Goal: Task Accomplishment & Management: Complete application form

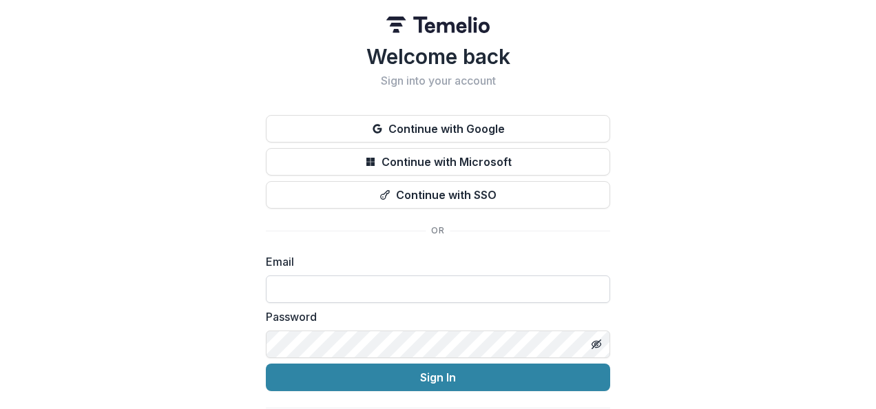
click at [492, 293] on input at bounding box center [438, 290] width 344 height 28
type input "**********"
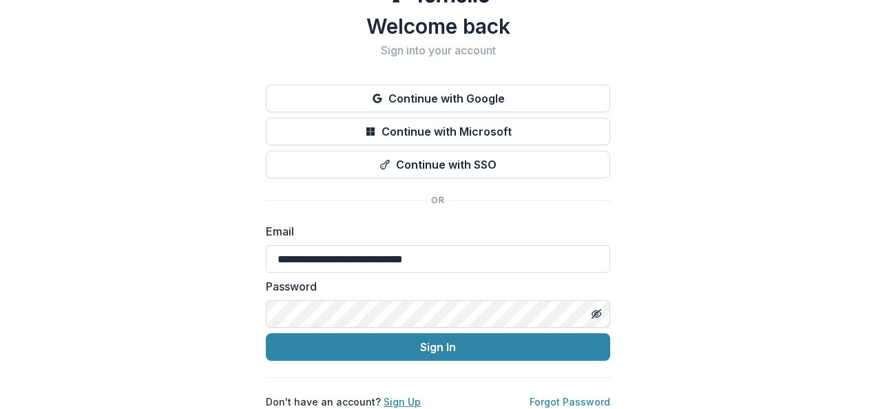
click at [400, 396] on link "Sign Up" at bounding box center [402, 402] width 37 height 12
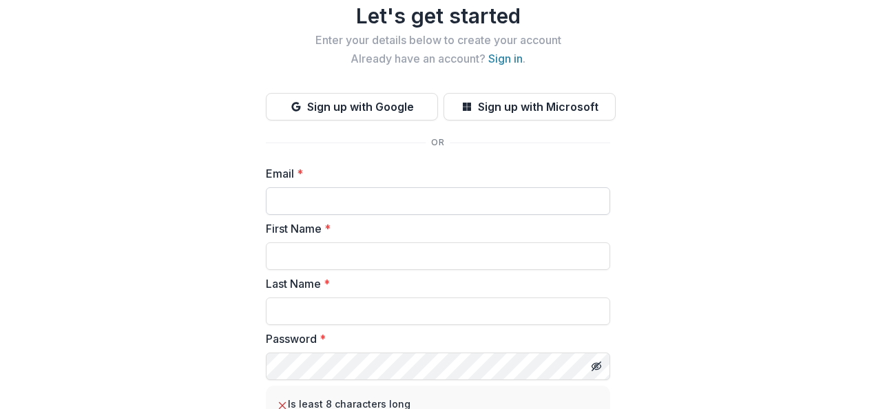
click at [442, 197] on input "Email *" at bounding box center [438, 201] width 344 height 28
type input "**********"
type input "*******"
type input "********"
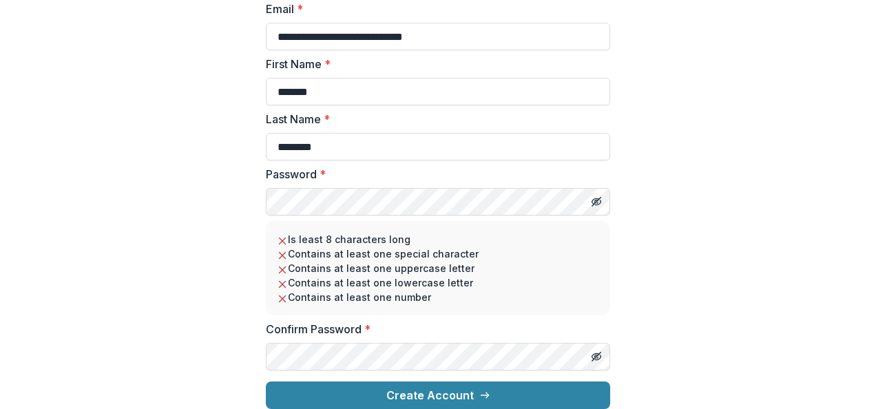
scroll to position [216, 0]
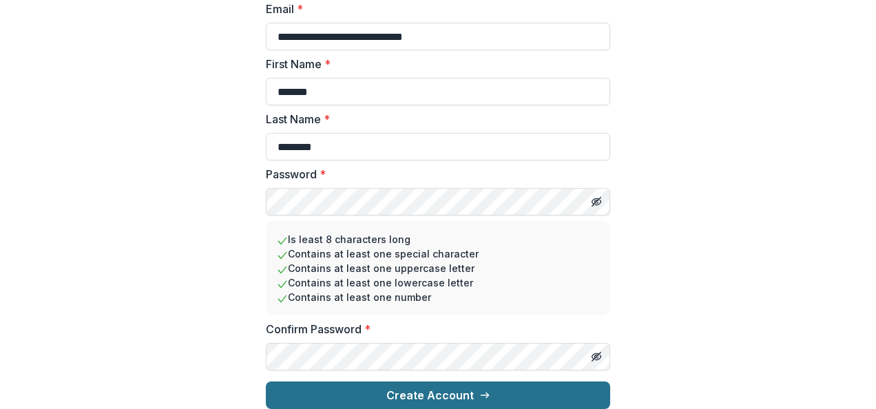
click at [457, 382] on button "Create Account" at bounding box center [438, 396] width 344 height 28
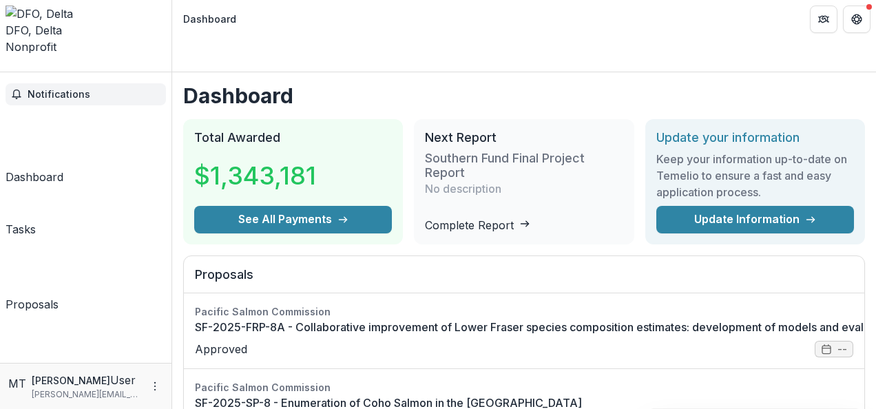
click at [69, 89] on span "Notifications" at bounding box center [94, 95] width 133 height 12
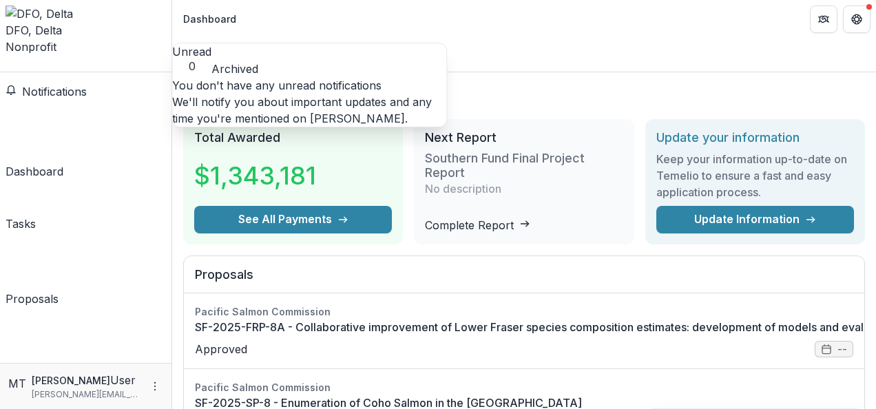
click at [63, 105] on link "Dashboard" at bounding box center [35, 142] width 58 height 74
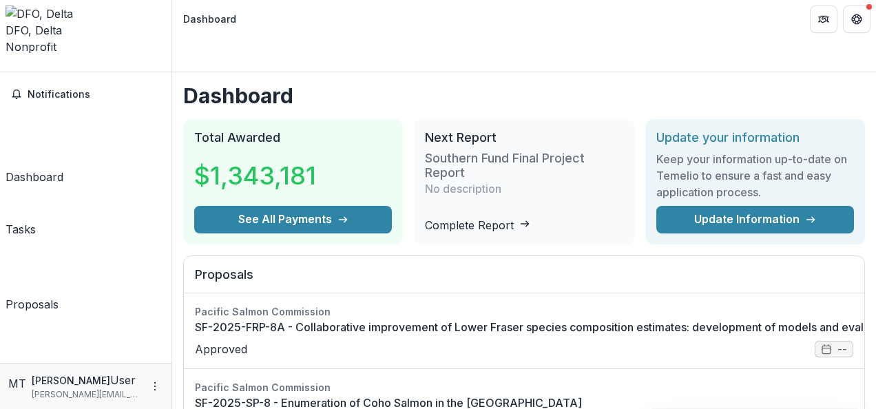
click at [6, 68] on icon "Open entity switcher" at bounding box center [6, 68] width 0 height 0
click at [153, 391] on icon "More" at bounding box center [154, 386] width 11 height 11
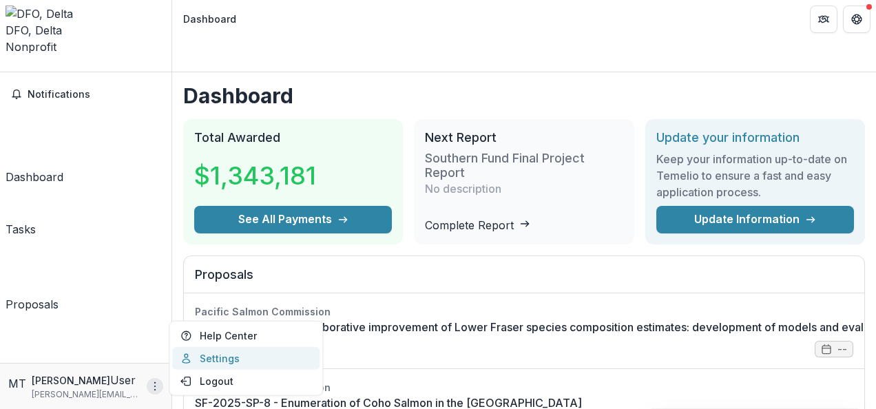
click at [207, 360] on link "Settings" at bounding box center [245, 358] width 147 height 23
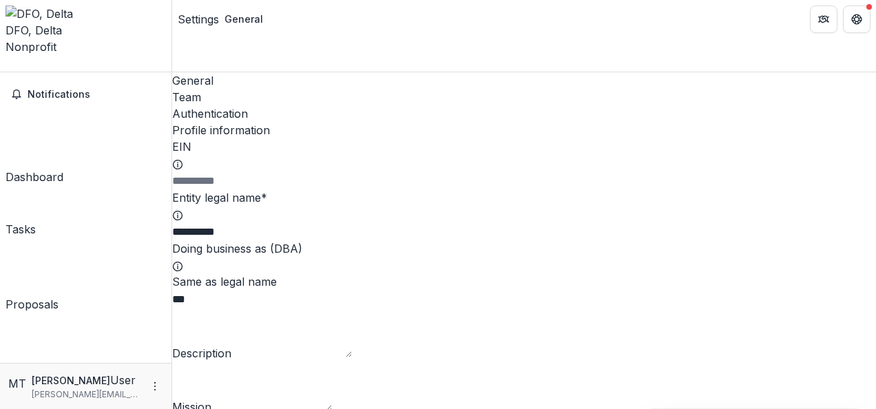
click at [6, 68] on icon "Open entity switcher" at bounding box center [6, 68] width 0 height 0
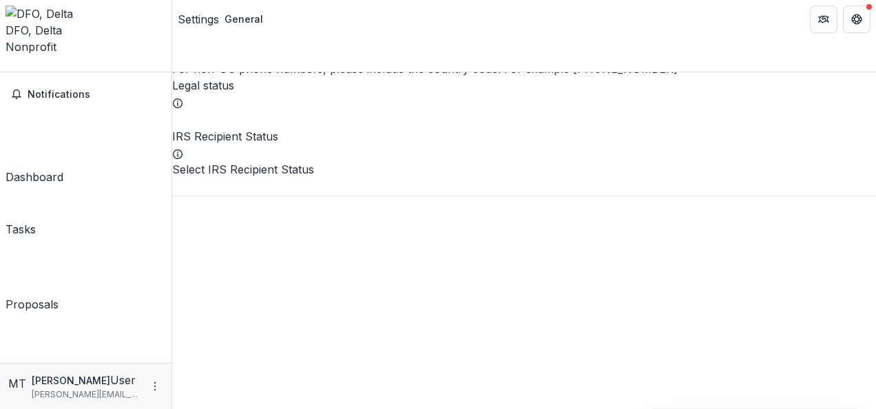
scroll to position [479, 0]
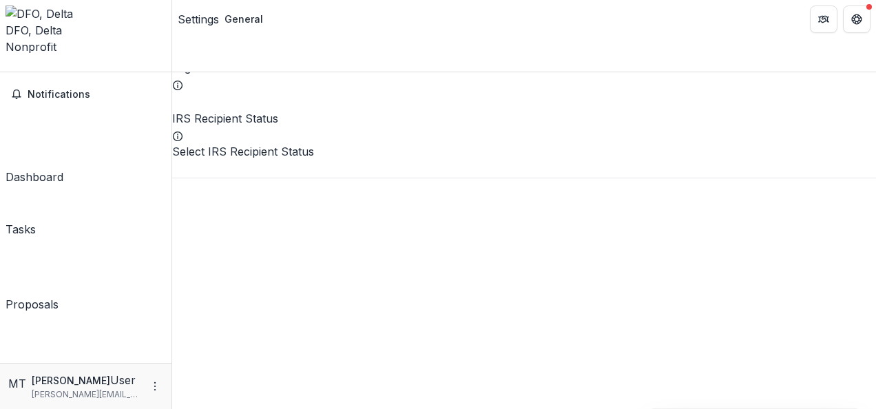
click at [282, 43] on input "Phone number" at bounding box center [227, 34] width 110 height 17
type input "**********"
type input "******"
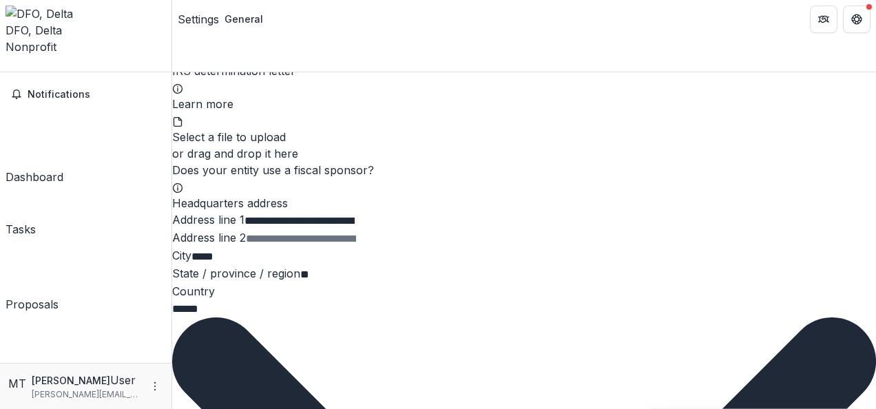
scroll to position [1406, 0]
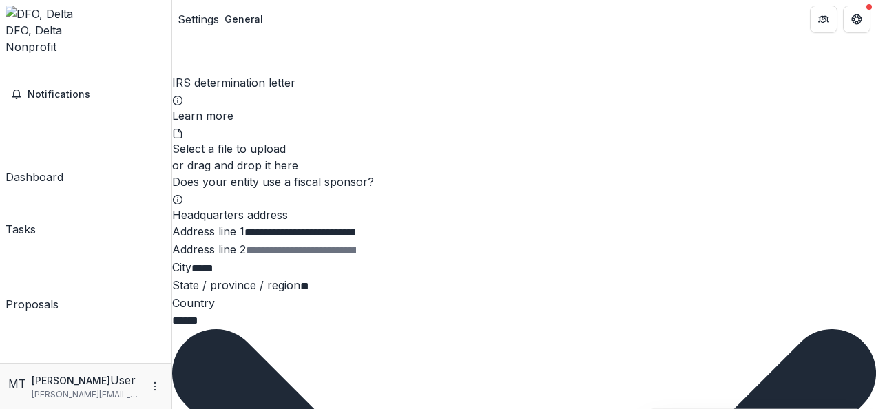
type input "**********"
click at [156, 378] on div "MT Matthew Townsend User matthew.townsend@dfo-mpo.gc.ca" at bounding box center [85, 386] width 155 height 29
click at [156, 383] on circle "More" at bounding box center [155, 382] width 1 height 1
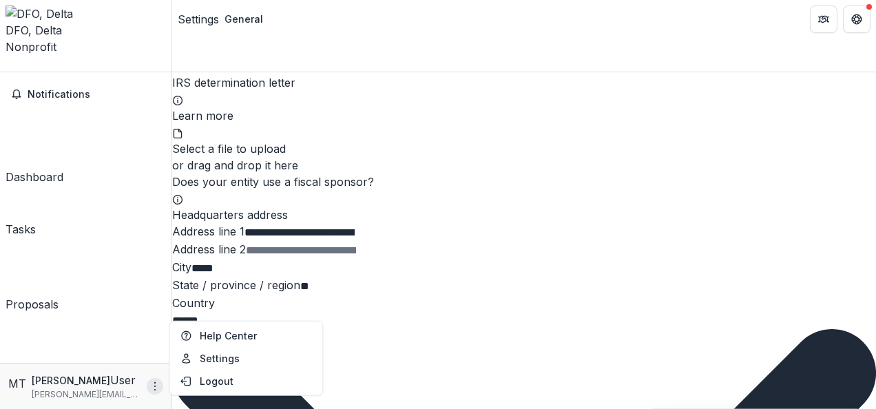
click at [6, 68] on icon "Open entity switcher" at bounding box center [6, 68] width 0 height 0
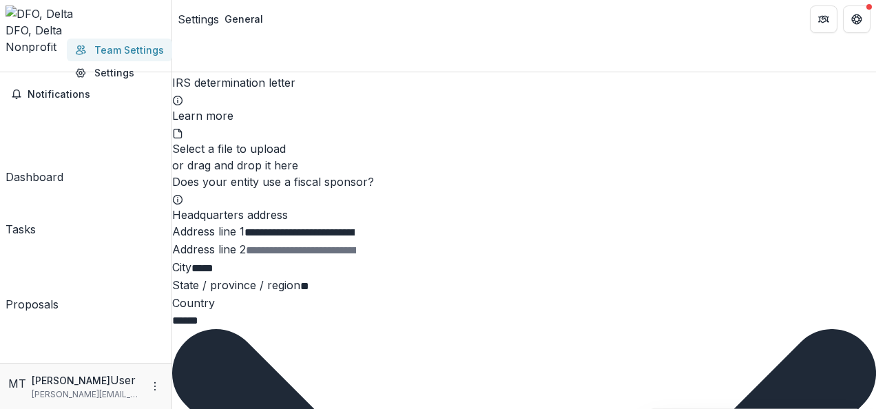
click at [91, 53] on link "Team Settings" at bounding box center [119, 50] width 105 height 23
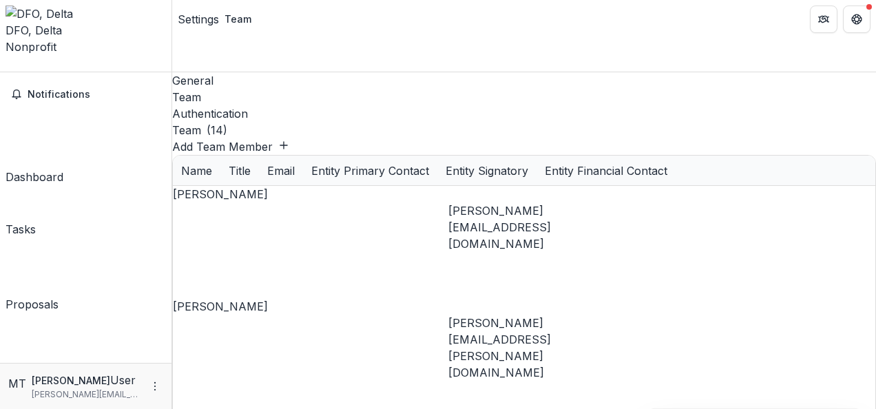
click at [58, 243] on link "Proposals" at bounding box center [32, 278] width 53 height 70
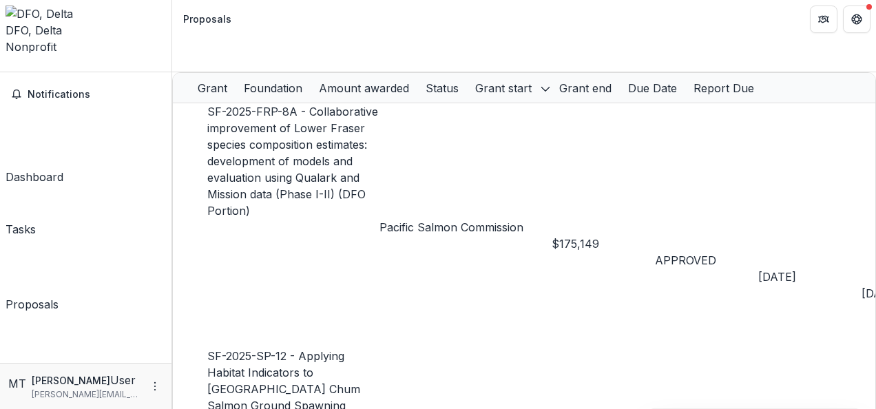
click at [63, 169] on div "Dashboard" at bounding box center [35, 177] width 58 height 17
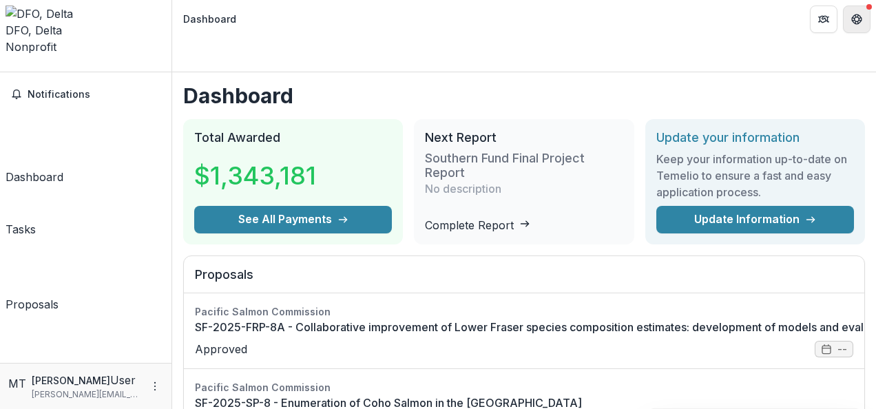
click at [861, 32] on button "Get Help" at bounding box center [857, 20] width 28 height 28
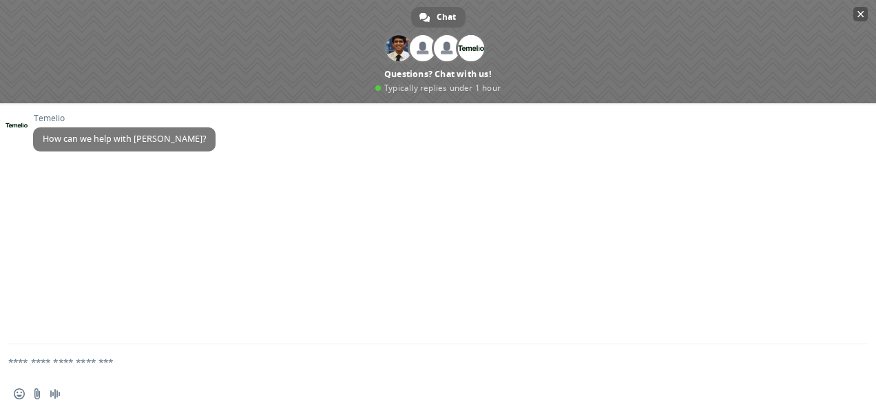
click at [861, 8] on span "Close chat" at bounding box center [860, 14] width 14 height 14
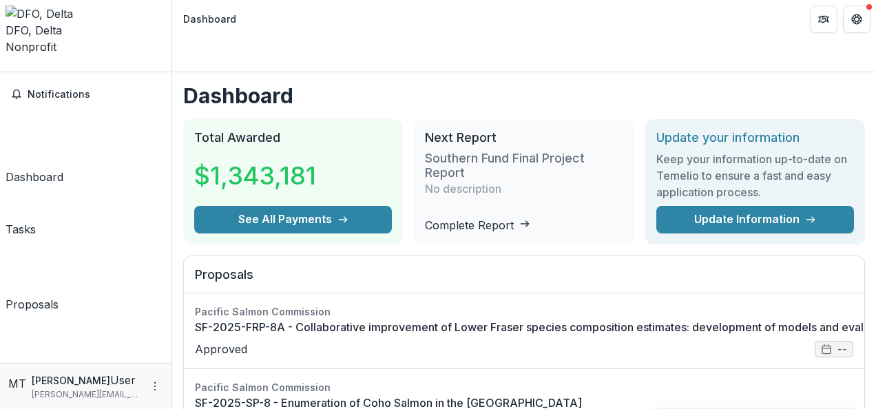
click at [6, 68] on button "Open entity switcher" at bounding box center [6, 68] width 0 height 0
click at [156, 385] on icon "More" at bounding box center [154, 386] width 11 height 11
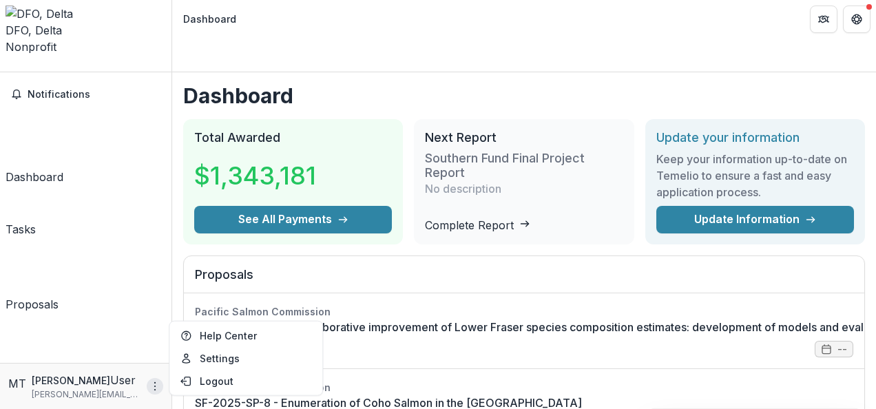
click at [156, 385] on icon "More" at bounding box center [154, 386] width 11 height 11
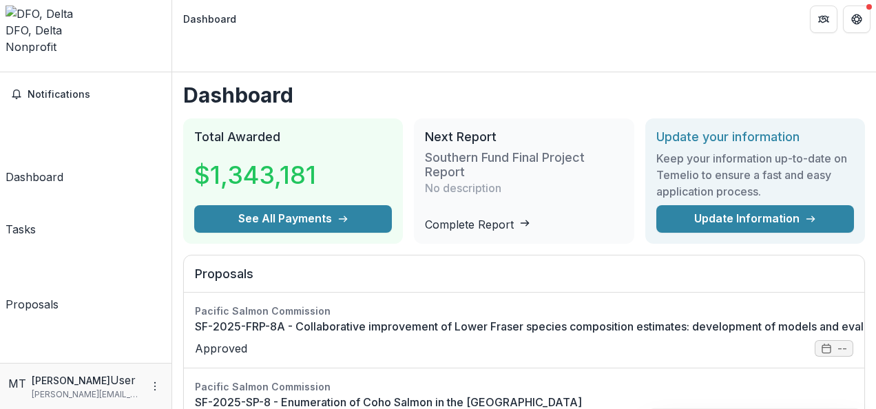
scroll to position [10, 0]
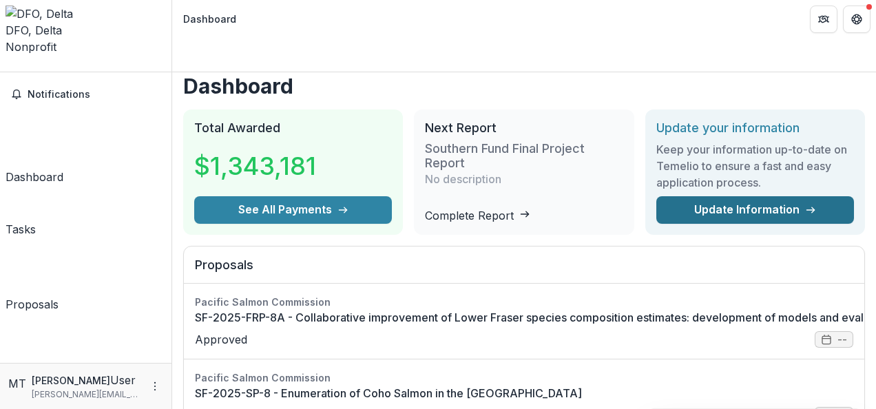
click at [791, 196] on link "Update Information" at bounding box center [755, 210] width 198 height 28
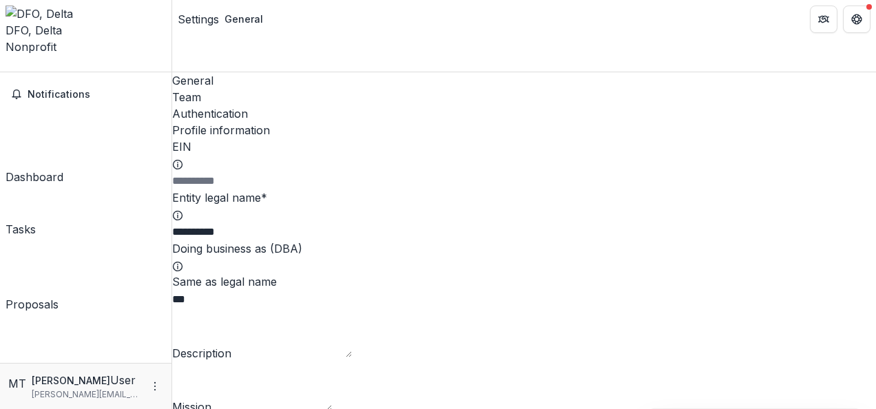
click at [65, 378] on div "Documents" at bounding box center [36, 386] width 60 height 17
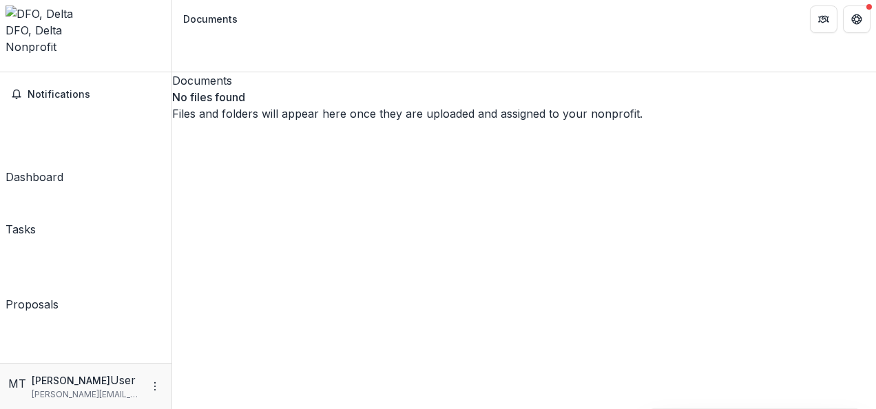
click at [47, 296] on div "Proposals" at bounding box center [32, 304] width 53 height 17
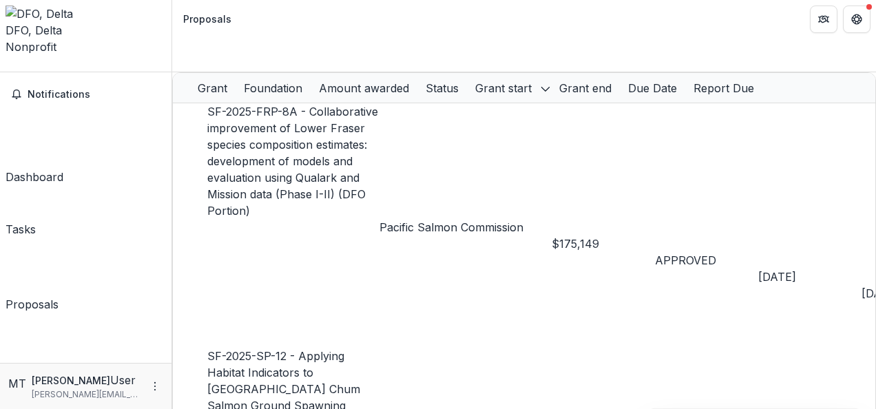
click at [14, 76] on polyline "Open entity switcher" at bounding box center [12, 77] width 5 height 3
click at [51, 169] on div "Dashboard" at bounding box center [35, 177] width 58 height 17
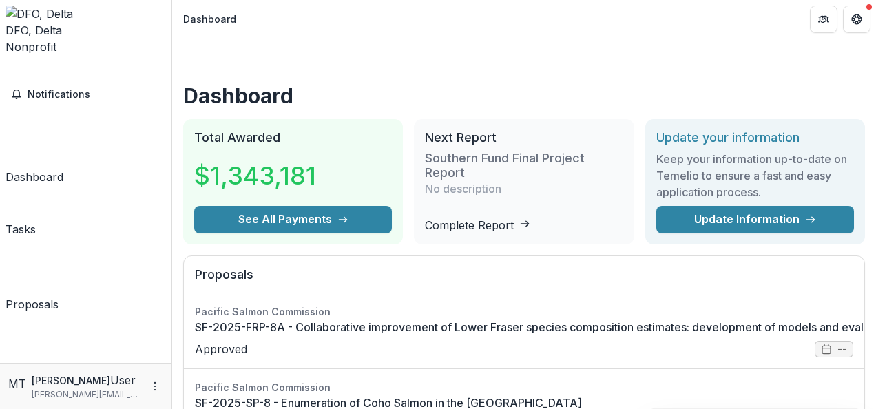
click at [59, 296] on div "Proposals" at bounding box center [32, 304] width 53 height 17
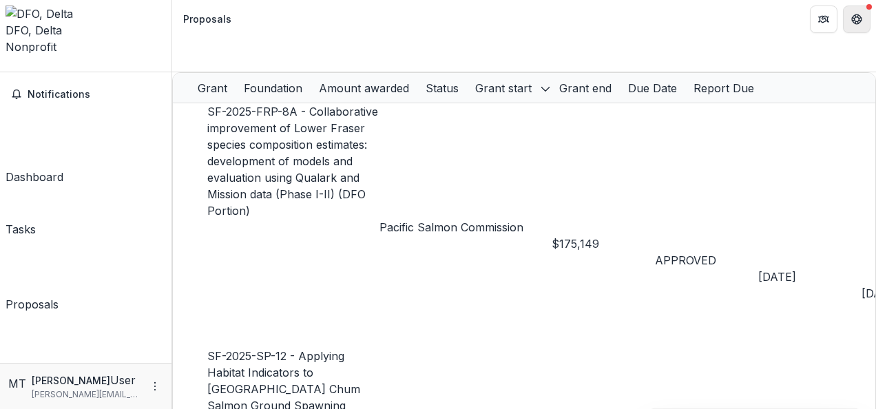
click at [859, 12] on button "Get Help" at bounding box center [857, 20] width 28 height 28
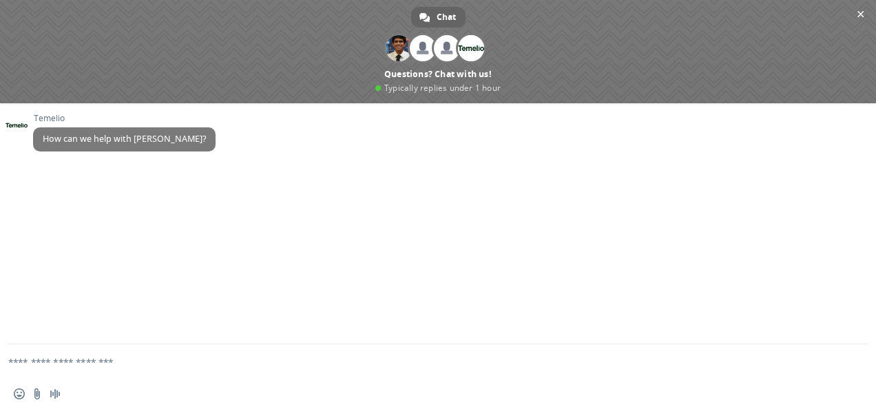
click at [236, 360] on textarea "Compose your message..." at bounding box center [421, 361] width 827 height 34
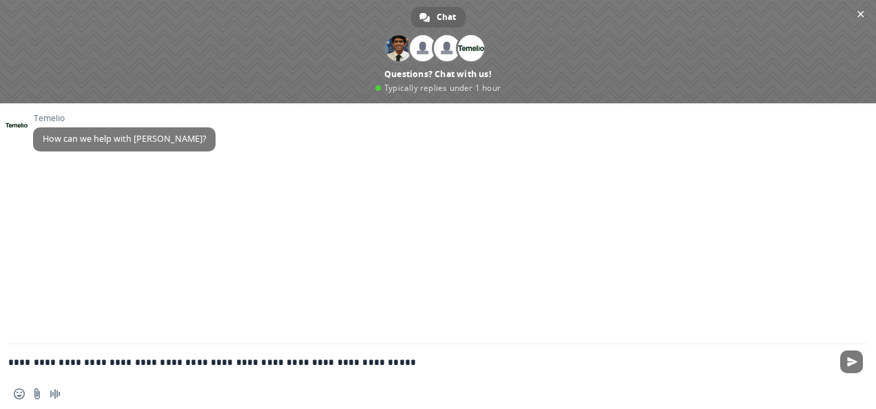
type textarea "**********"
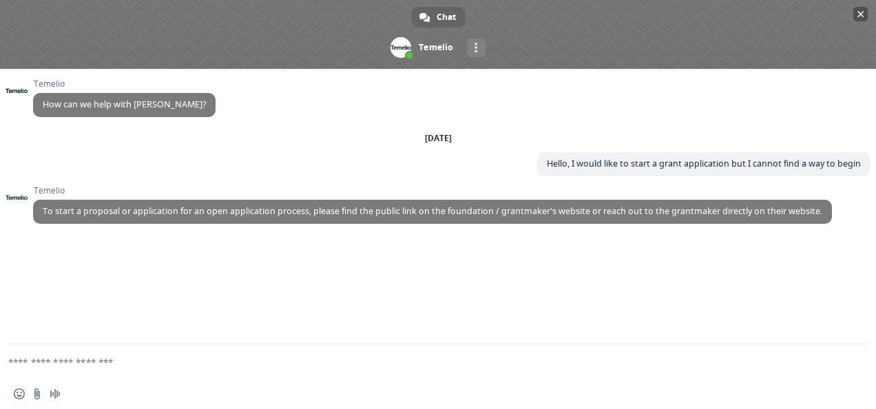
click at [424, 45] on span at bounding box center [438, 34] width 876 height 69
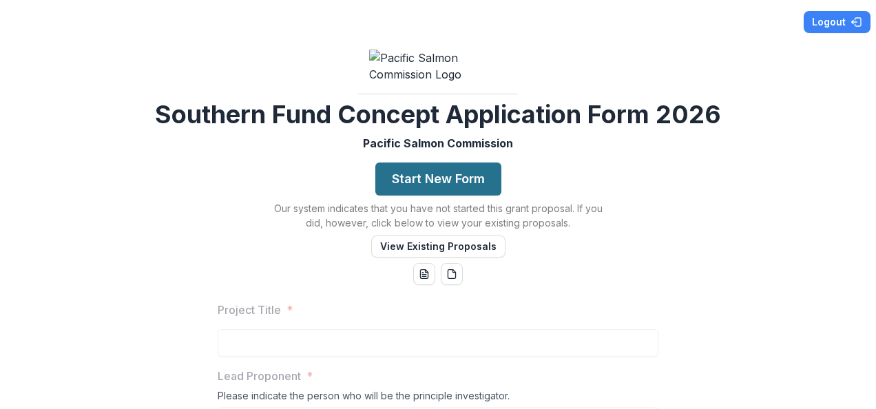
click at [452, 196] on button "Start New Form" at bounding box center [438, 179] width 126 height 33
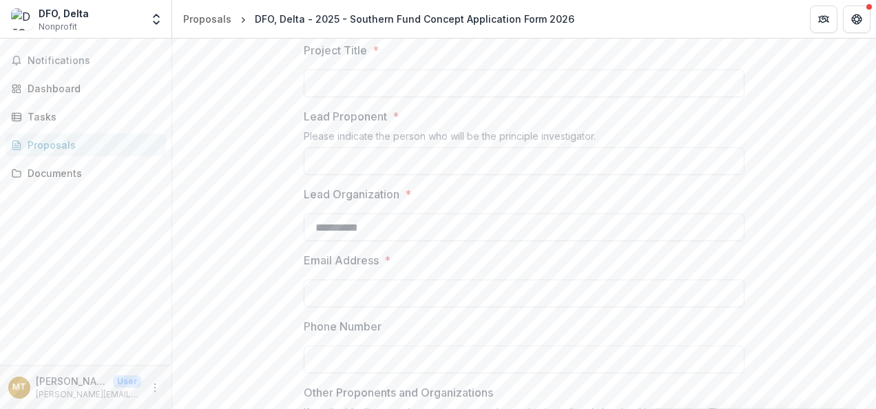
scroll to position [280, 0]
click at [380, 94] on input "Project Title *" at bounding box center [524, 81] width 441 height 28
paste input "**********"
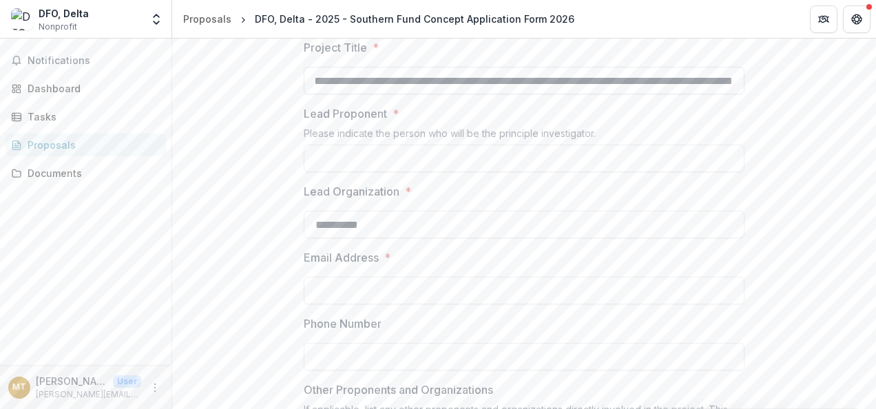
scroll to position [0, 128]
type input "**********"
click at [344, 172] on input "Lead Proponent *" at bounding box center [524, 159] width 441 height 28
type input "**********"
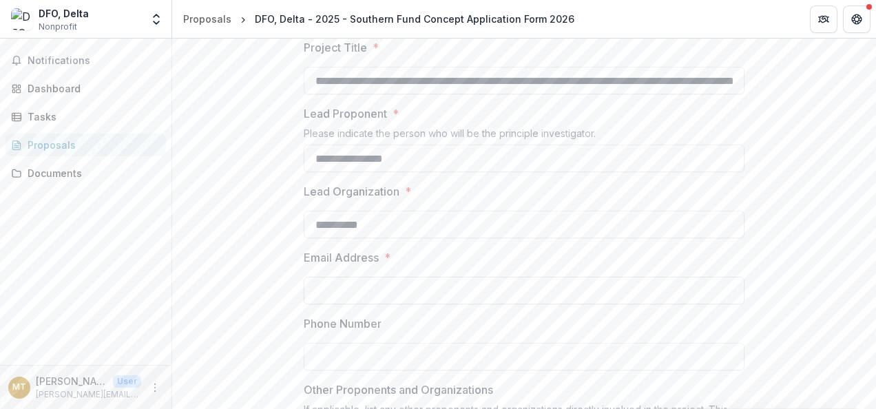
click at [395, 304] on input "Email Address *" at bounding box center [524, 291] width 441 height 28
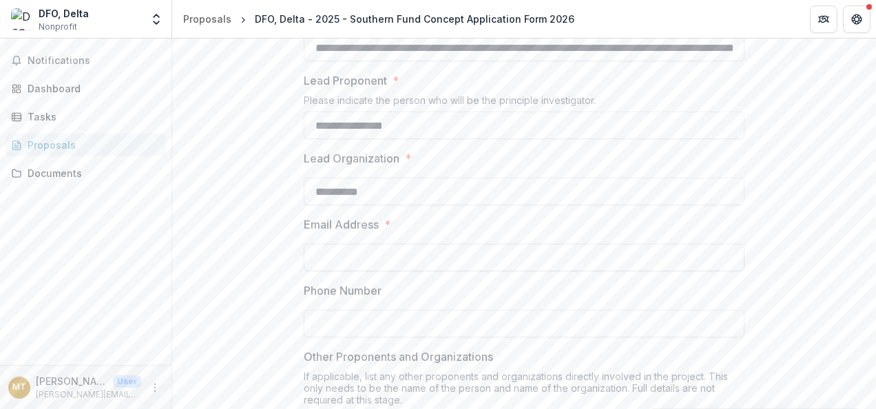
type input "**********"
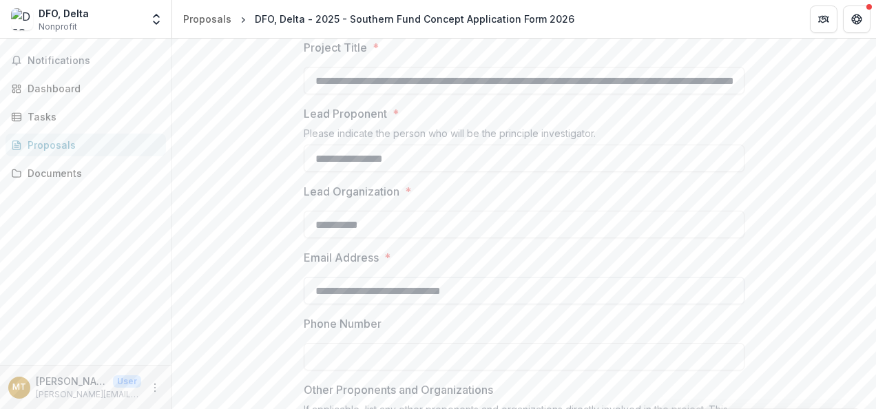
type input "**********"
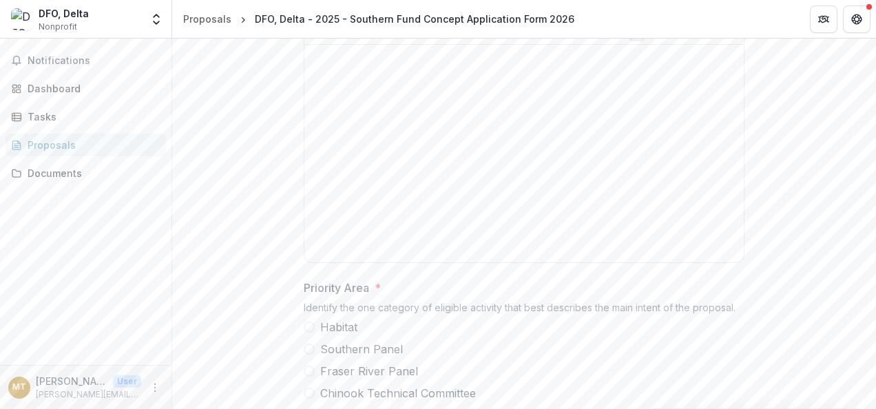
scroll to position [665, 0]
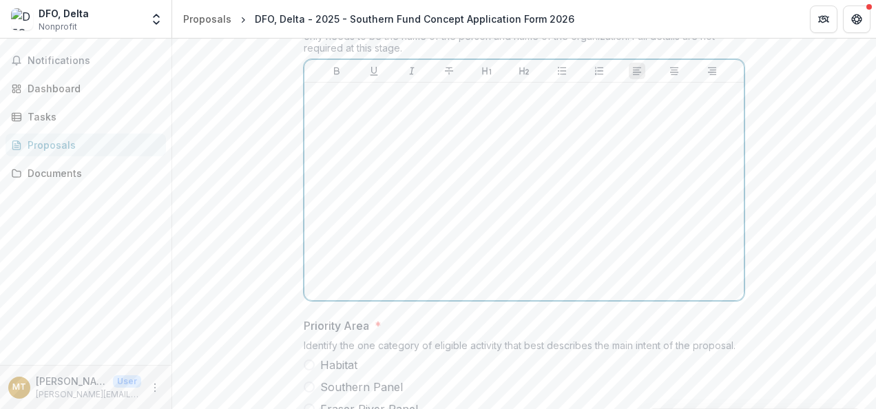
click at [605, 103] on p at bounding box center [524, 95] width 428 height 15
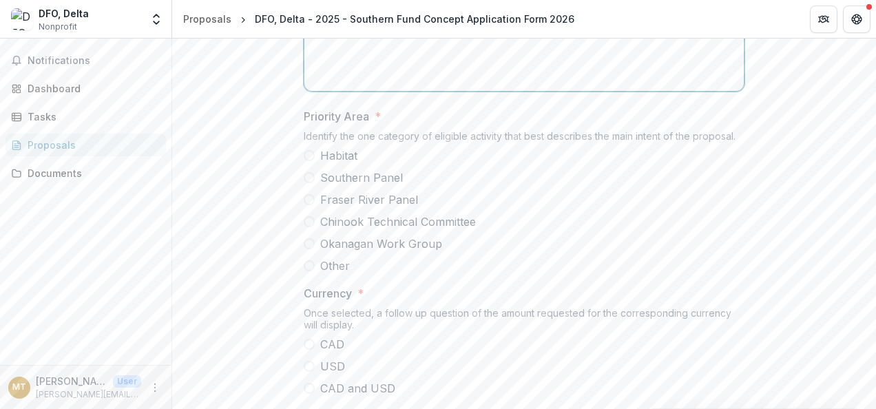
scroll to position [937, 0]
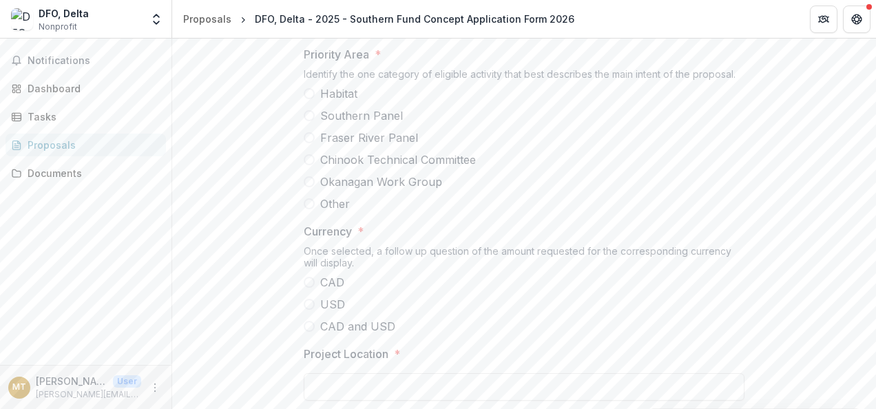
click at [309, 121] on span at bounding box center [309, 115] width 11 height 11
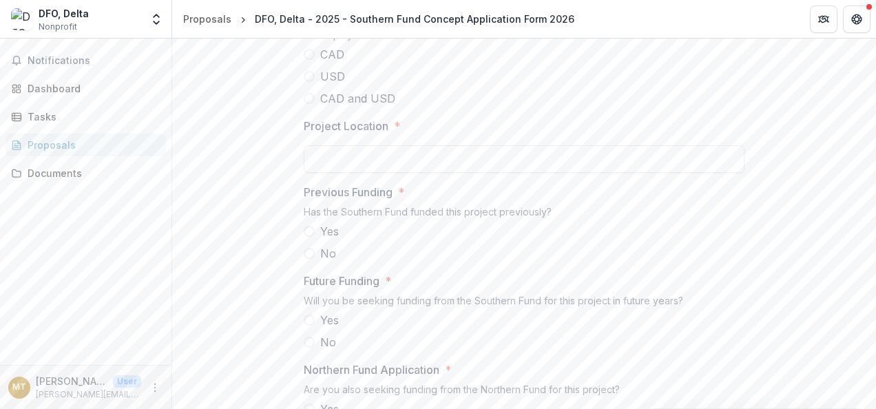
scroll to position [1170, 0]
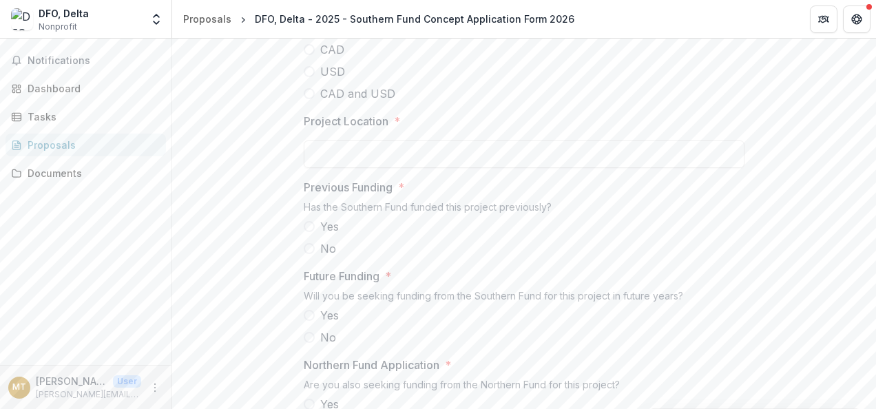
click at [304, 55] on span at bounding box center [309, 49] width 11 height 11
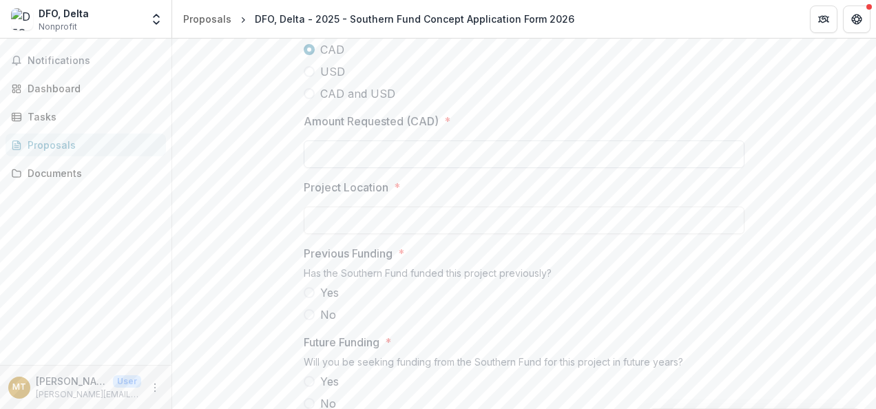
click at [355, 168] on input "Amount Requested (CAD) *" at bounding box center [524, 155] width 441 height 28
type input "********"
click at [426, 234] on input "Project Location *" at bounding box center [524, 221] width 441 height 28
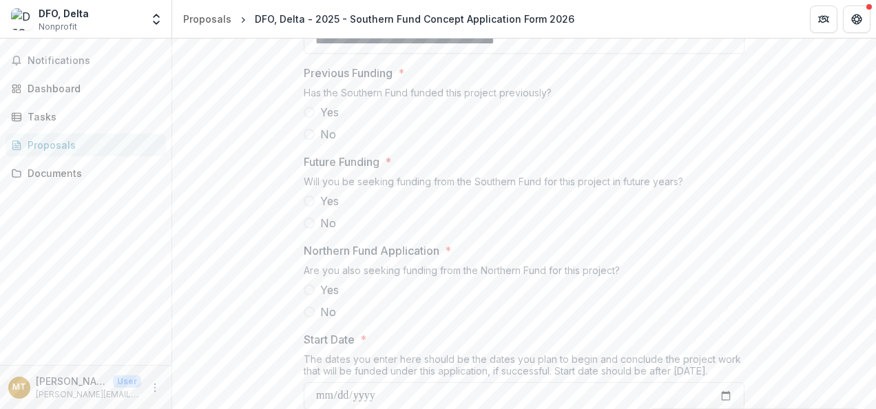
scroll to position [1372, 0]
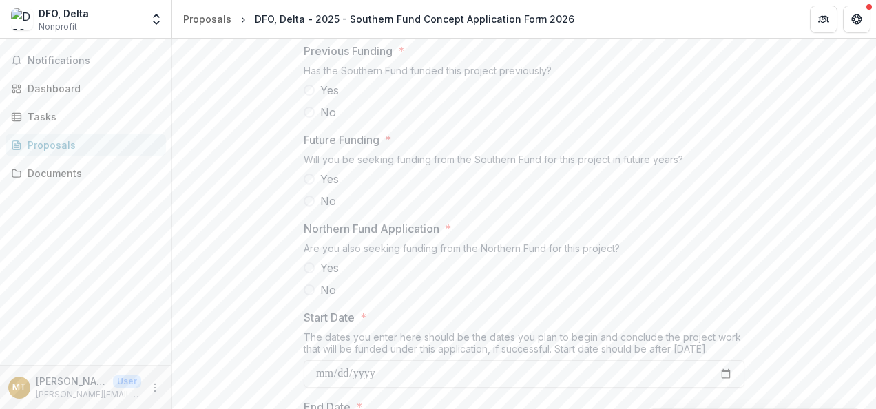
type input "**********"
click at [304, 96] on span at bounding box center [309, 90] width 11 height 11
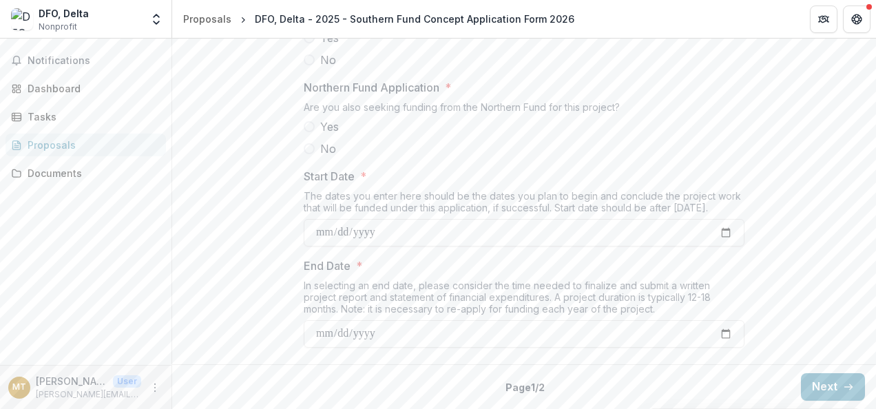
scroll to position [1535, 0]
click at [304, 43] on span at bounding box center [309, 37] width 11 height 11
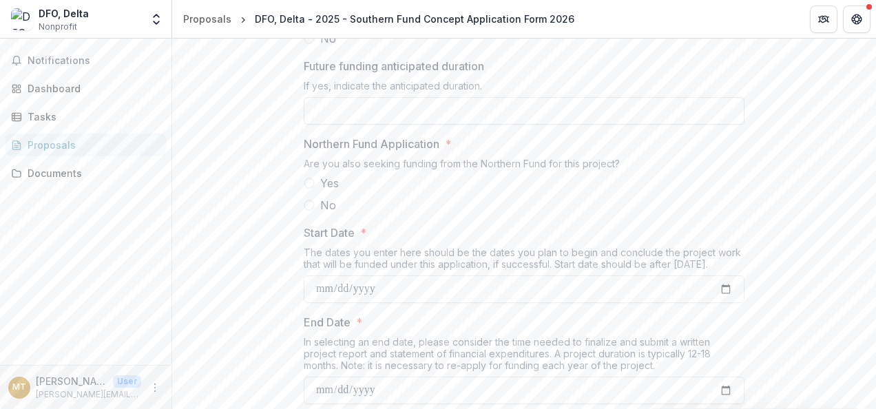
click at [404, 125] on input "Future funding anticipated duration" at bounding box center [524, 111] width 441 height 28
type input "**********"
click at [308, 211] on span at bounding box center [309, 205] width 11 height 11
click at [395, 303] on input "Start Date *" at bounding box center [524, 290] width 441 height 28
click at [723, 303] on input "Start Date *" at bounding box center [524, 290] width 441 height 28
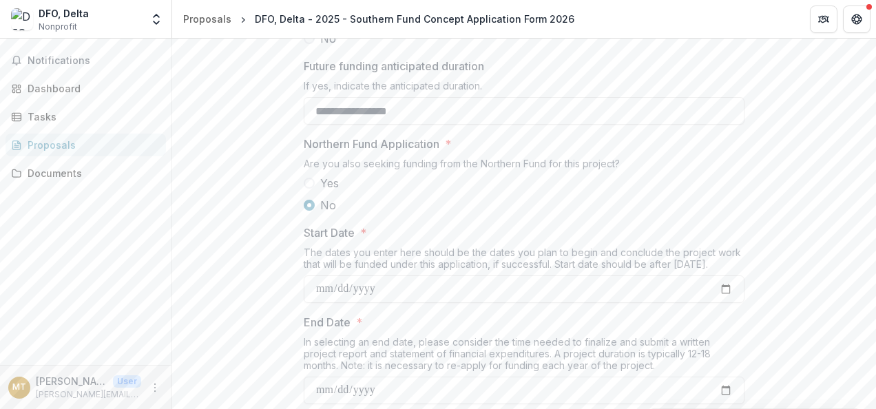
type input "**********"
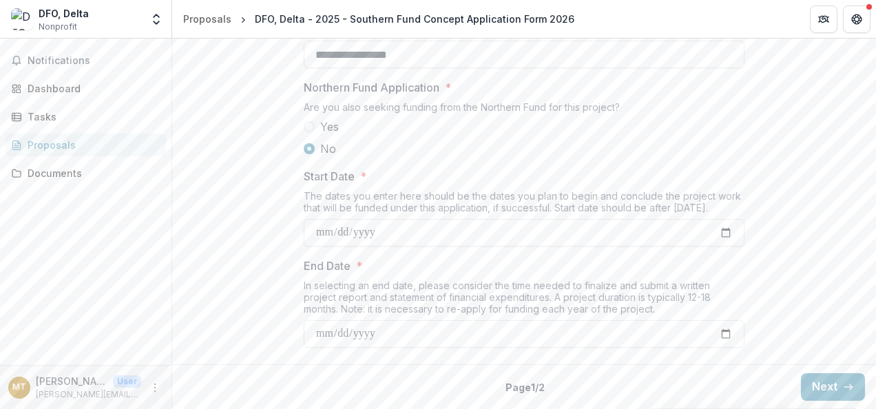
scroll to position [1691, 0]
click at [724, 331] on input "End Date *" at bounding box center [524, 334] width 441 height 28
type input "**********"
click at [817, 386] on button "Next" at bounding box center [833, 387] width 64 height 28
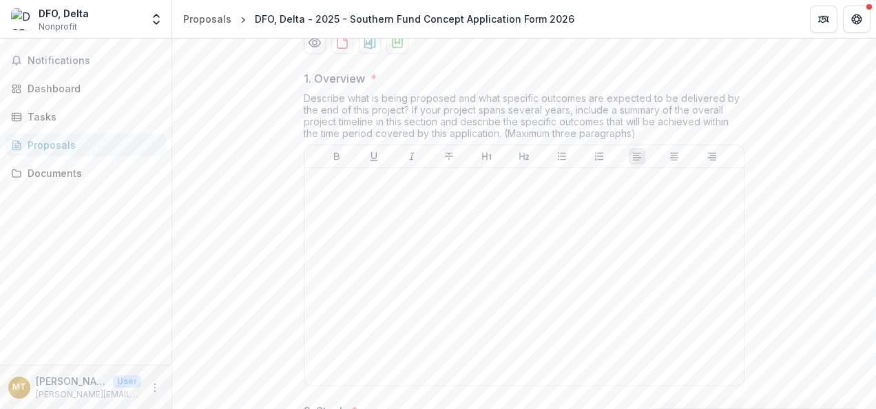
scroll to position [371, 0]
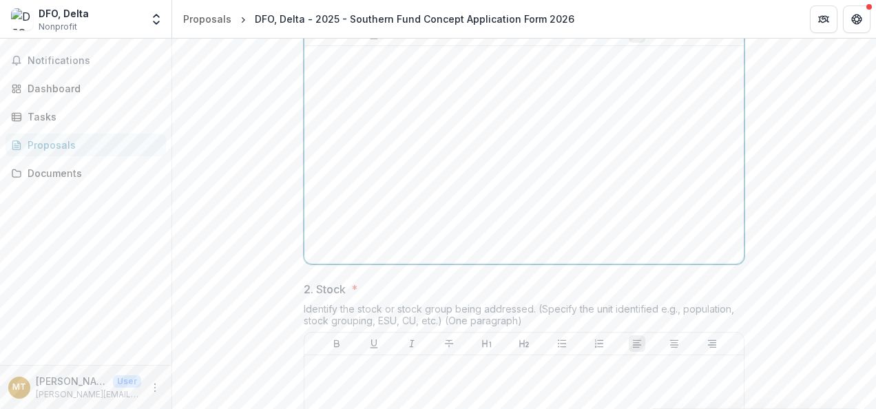
click at [345, 191] on div at bounding box center [524, 155] width 428 height 207
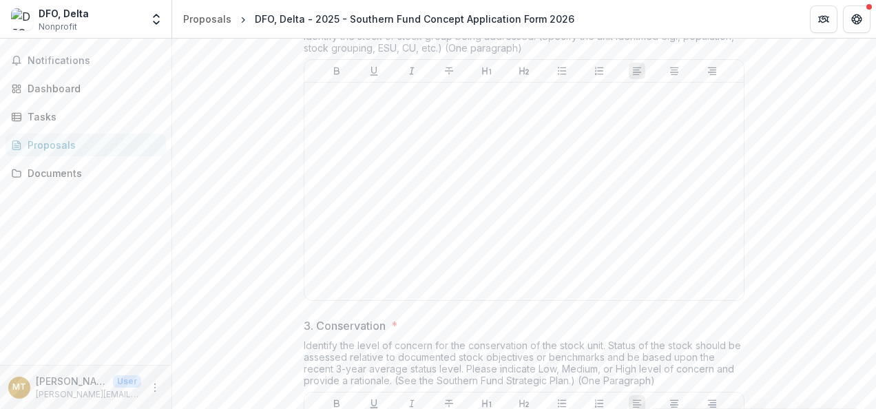
scroll to position [1397, 0]
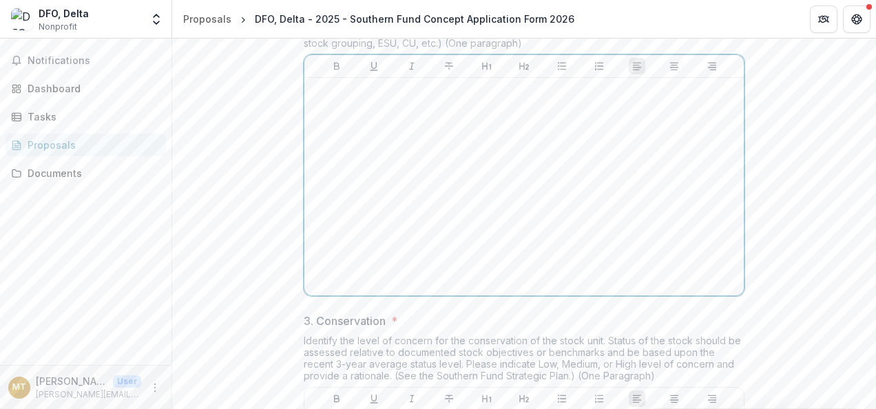
click at [555, 211] on div at bounding box center [524, 186] width 428 height 207
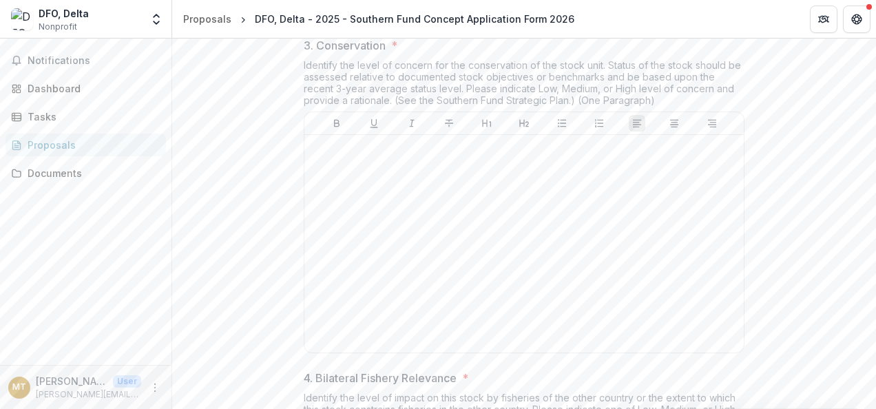
scroll to position [1716, 0]
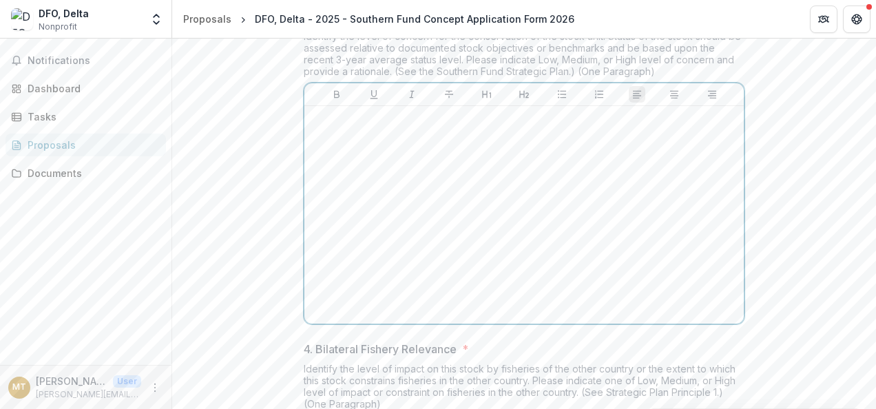
click at [612, 247] on div at bounding box center [524, 215] width 428 height 207
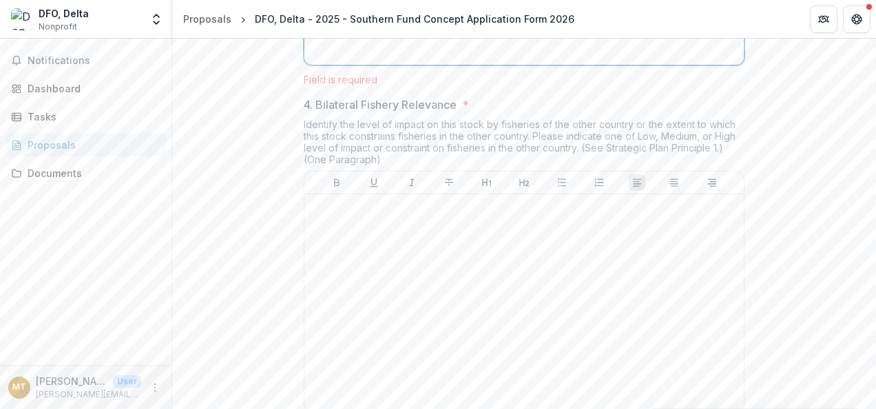
scroll to position [1977, 0]
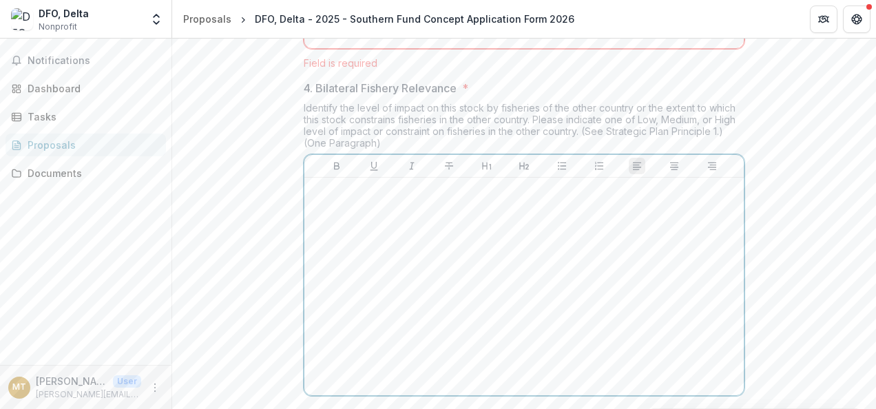
click at [647, 307] on div at bounding box center [524, 286] width 428 height 207
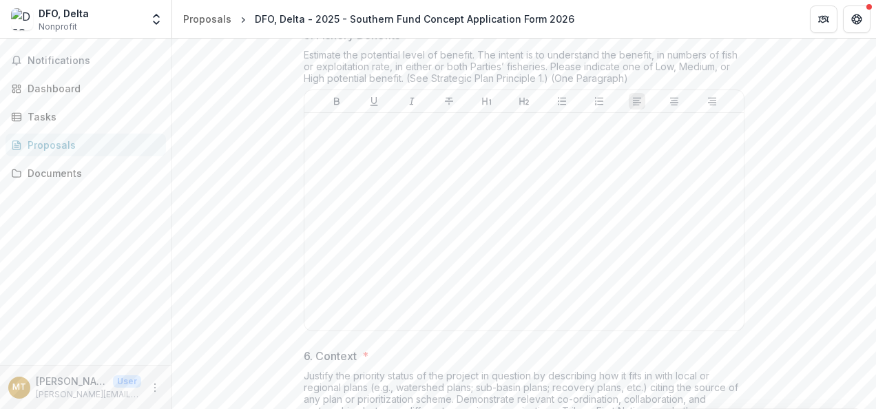
scroll to position [2379, 0]
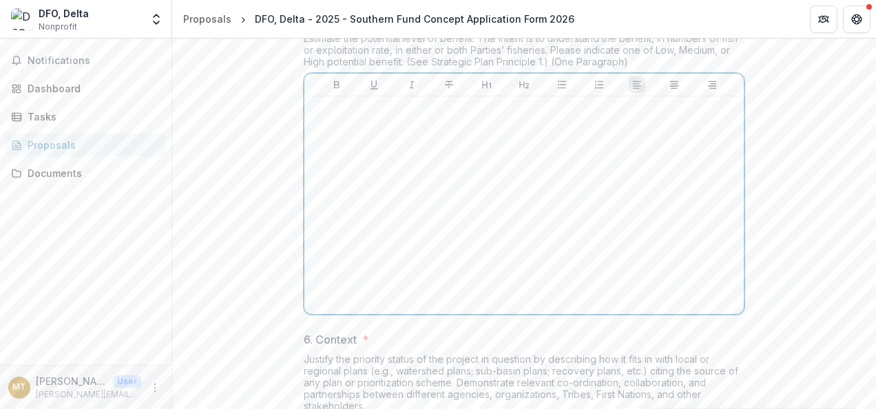
click at [588, 117] on p at bounding box center [524, 109] width 428 height 15
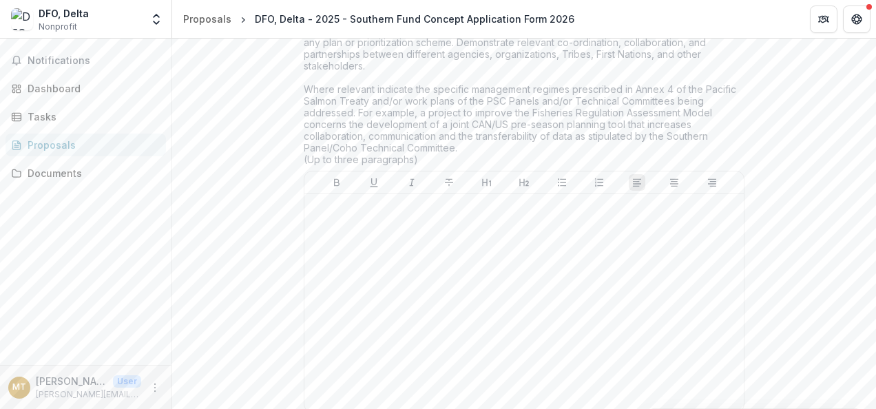
scroll to position [2736, 0]
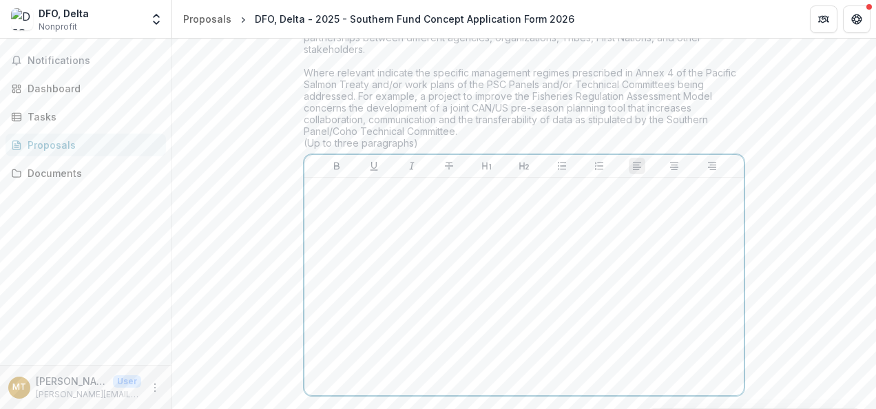
click at [594, 198] on p at bounding box center [524, 190] width 428 height 15
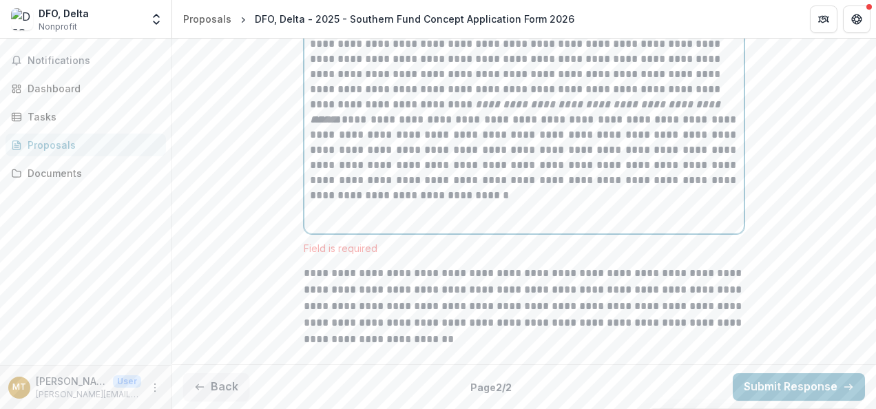
scroll to position [2976, 0]
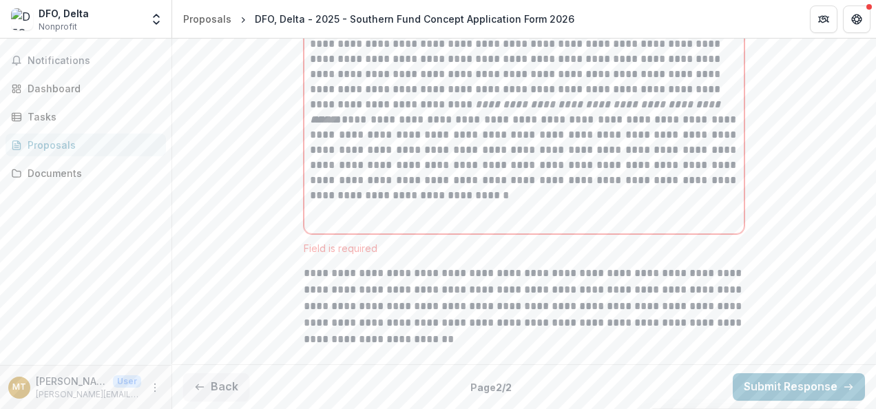
click at [634, 319] on p "**********" at bounding box center [524, 306] width 441 height 83
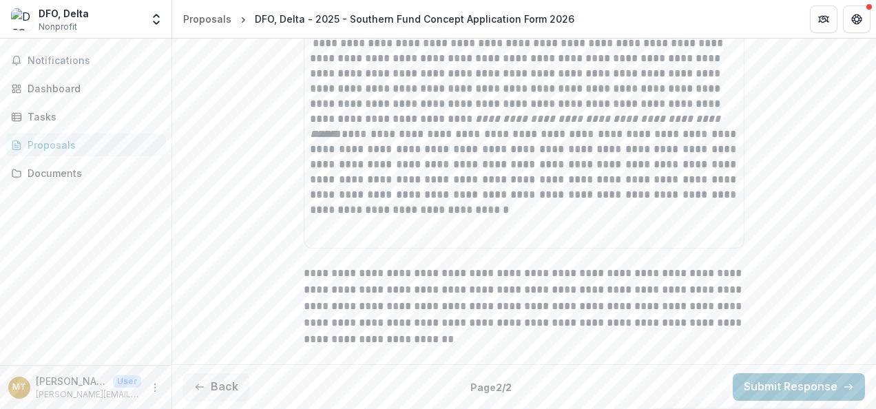
scroll to position [2962, 0]
click at [800, 383] on button "Submit Response" at bounding box center [799, 387] width 132 height 28
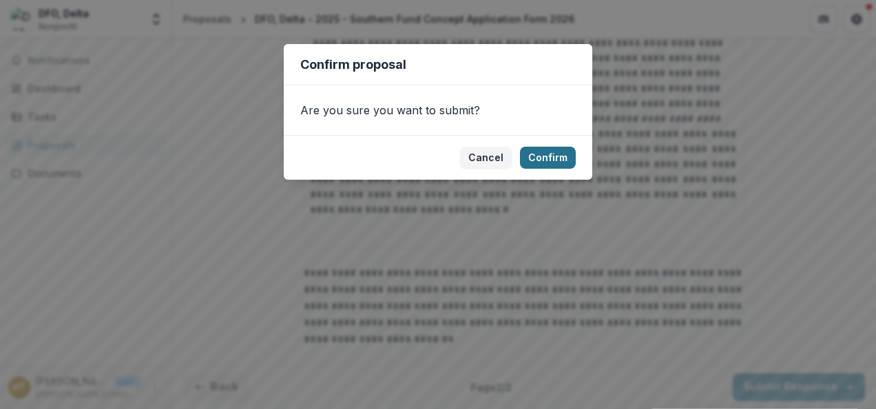
click at [553, 160] on button "Confirm" at bounding box center [548, 158] width 56 height 22
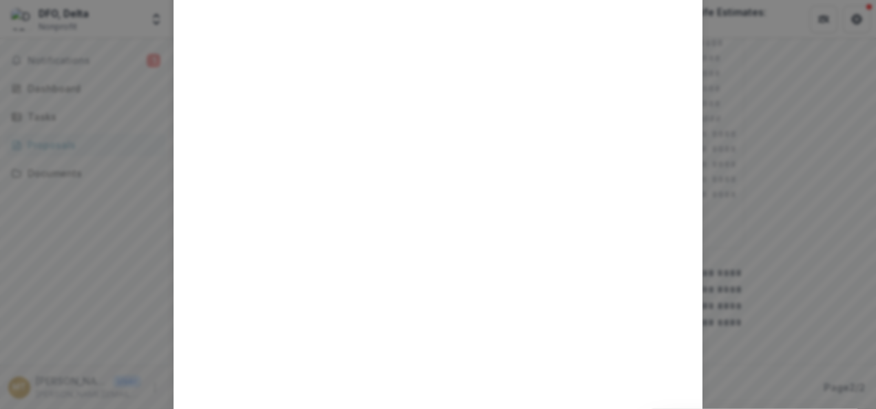
scroll to position [290, 0]
